Goal: Navigation & Orientation: Find specific page/section

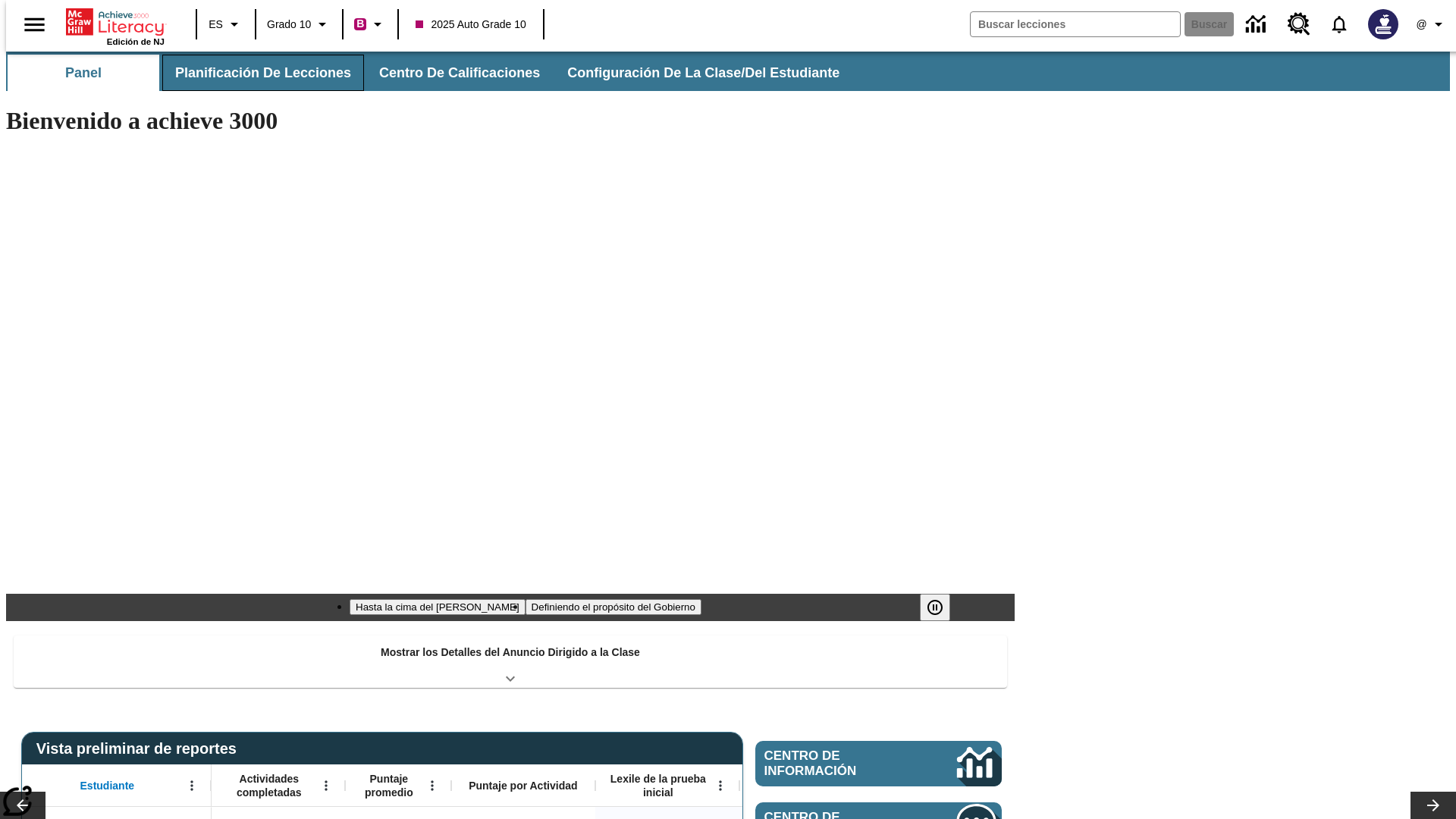
click at [254, 72] on button "Planificación de lecciones" at bounding box center [263, 72] width 202 height 37
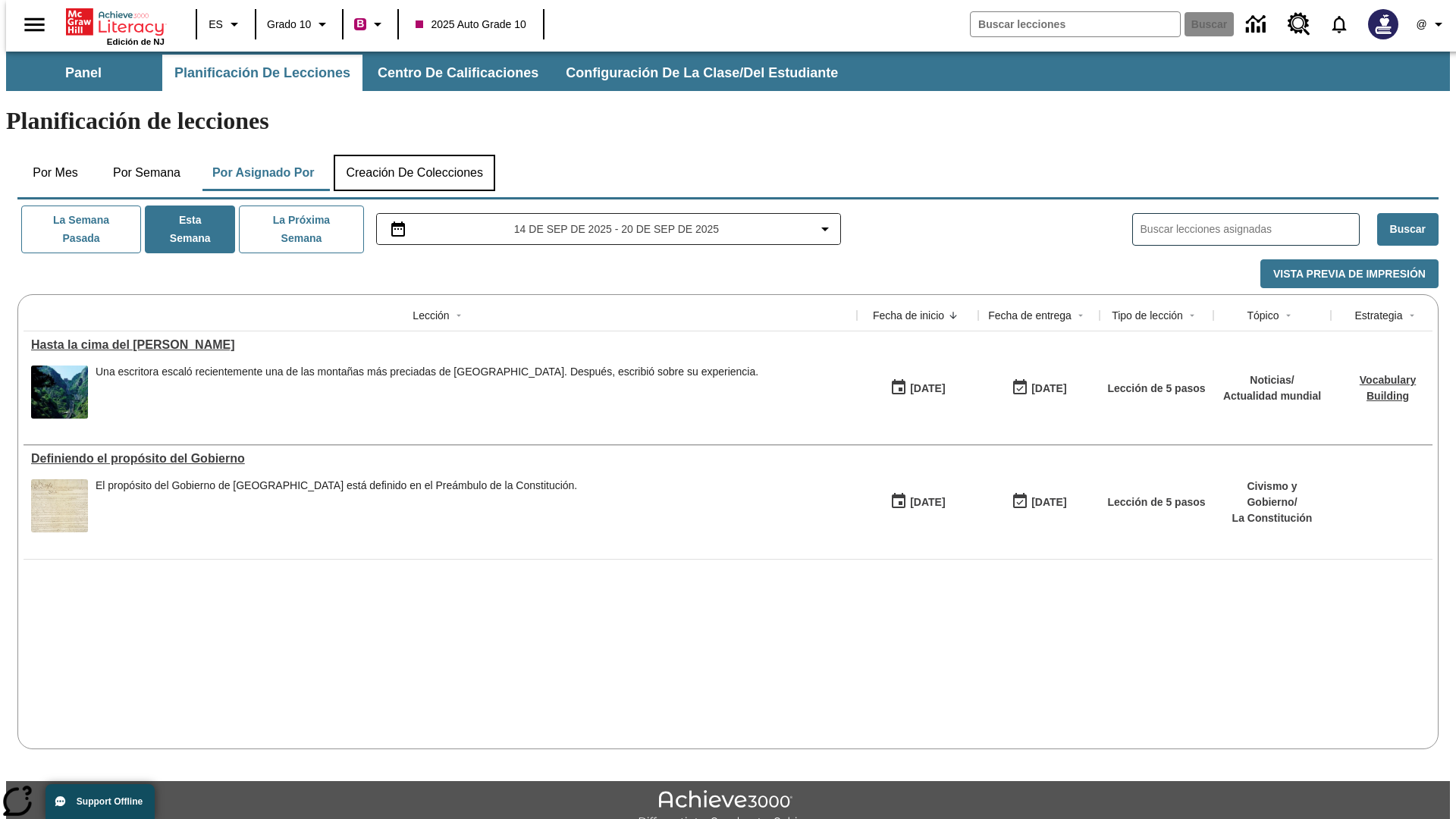
click at [414, 155] on button "Creación de colecciones" at bounding box center [414, 173] width 161 height 37
